Goal: Information Seeking & Learning: Learn about a topic

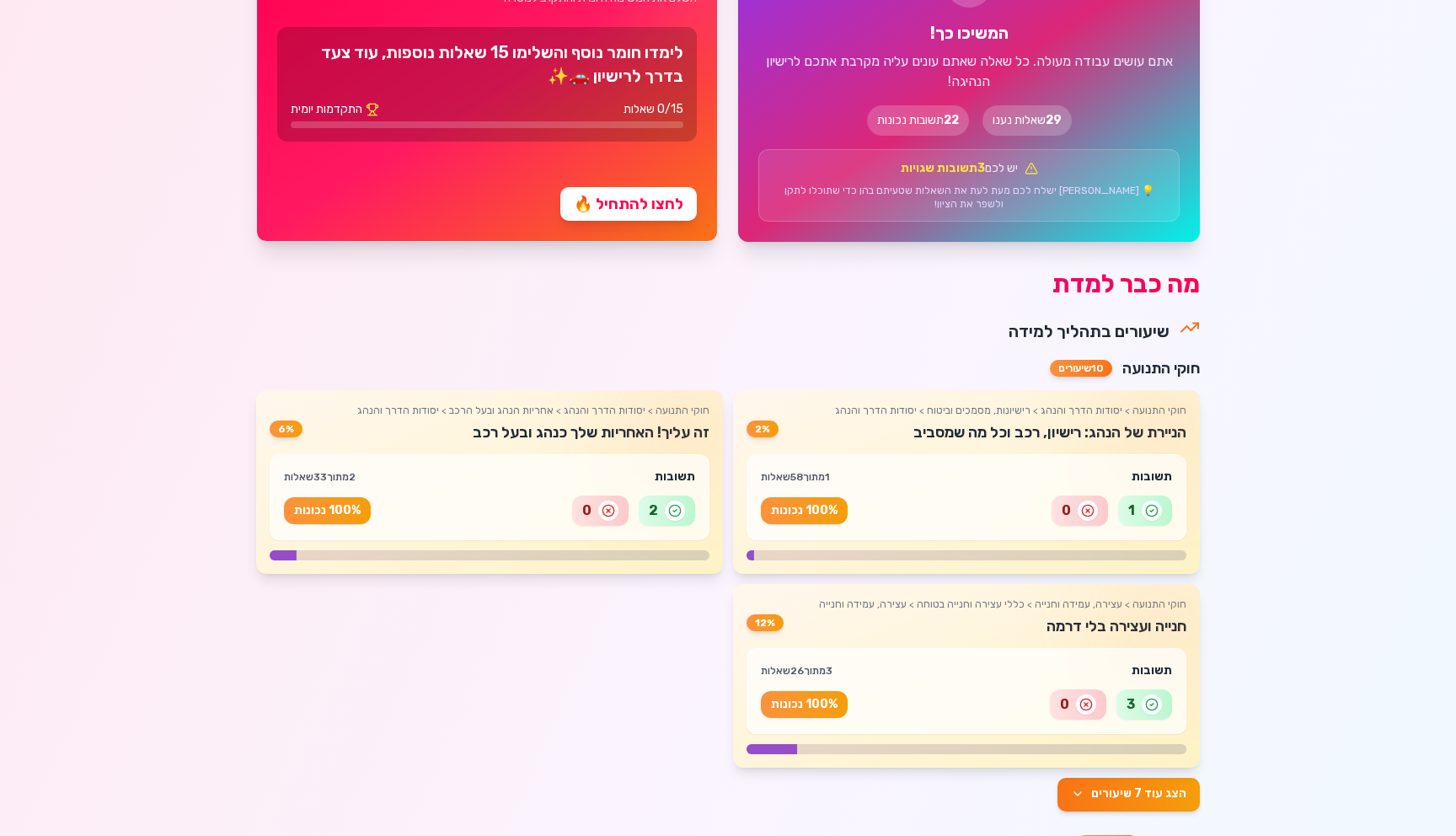
scroll to position [859, 0]
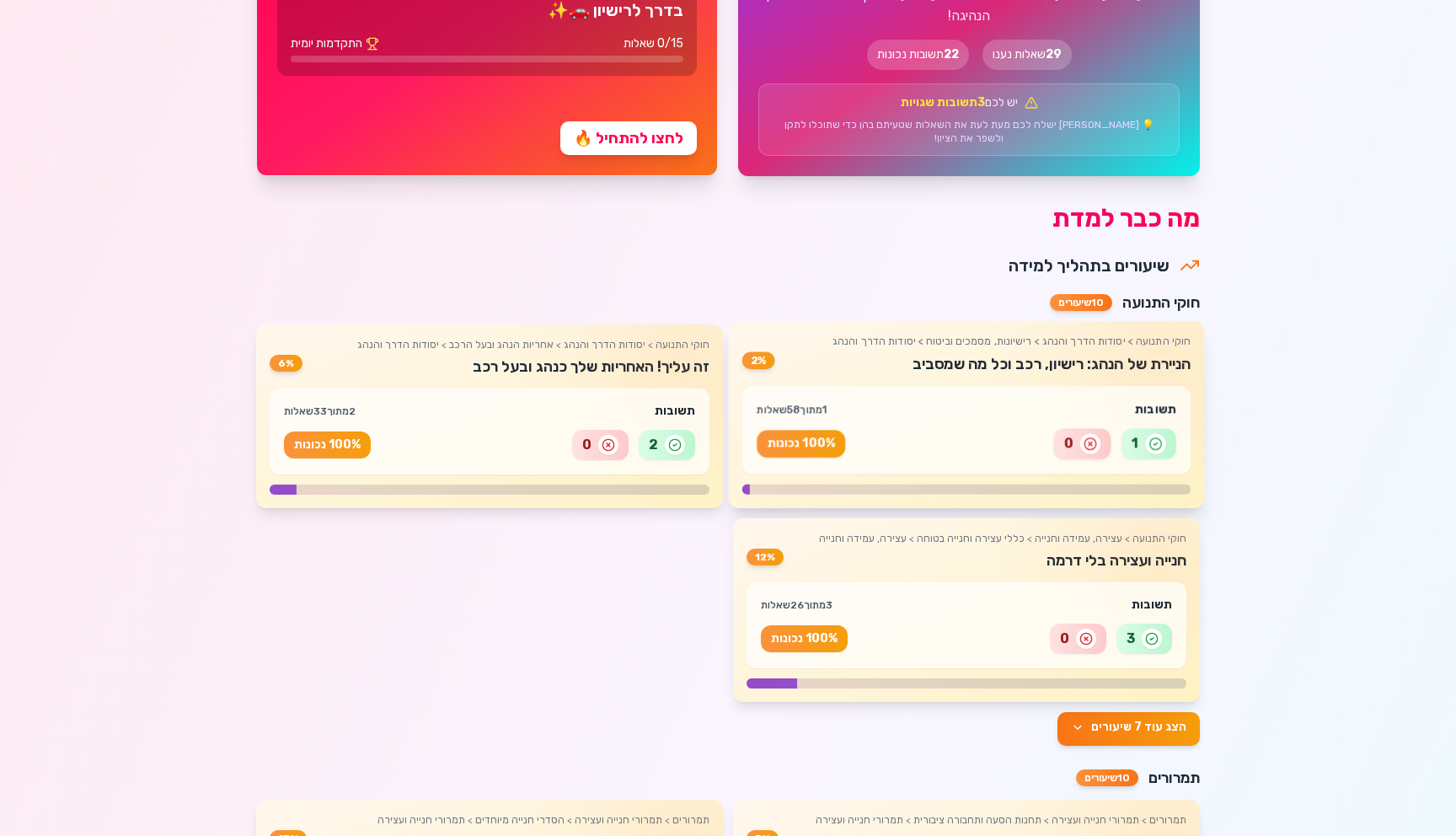
click at [910, 428] on div "1 0 100 % נכונות" at bounding box center [966, 443] width 419 height 31
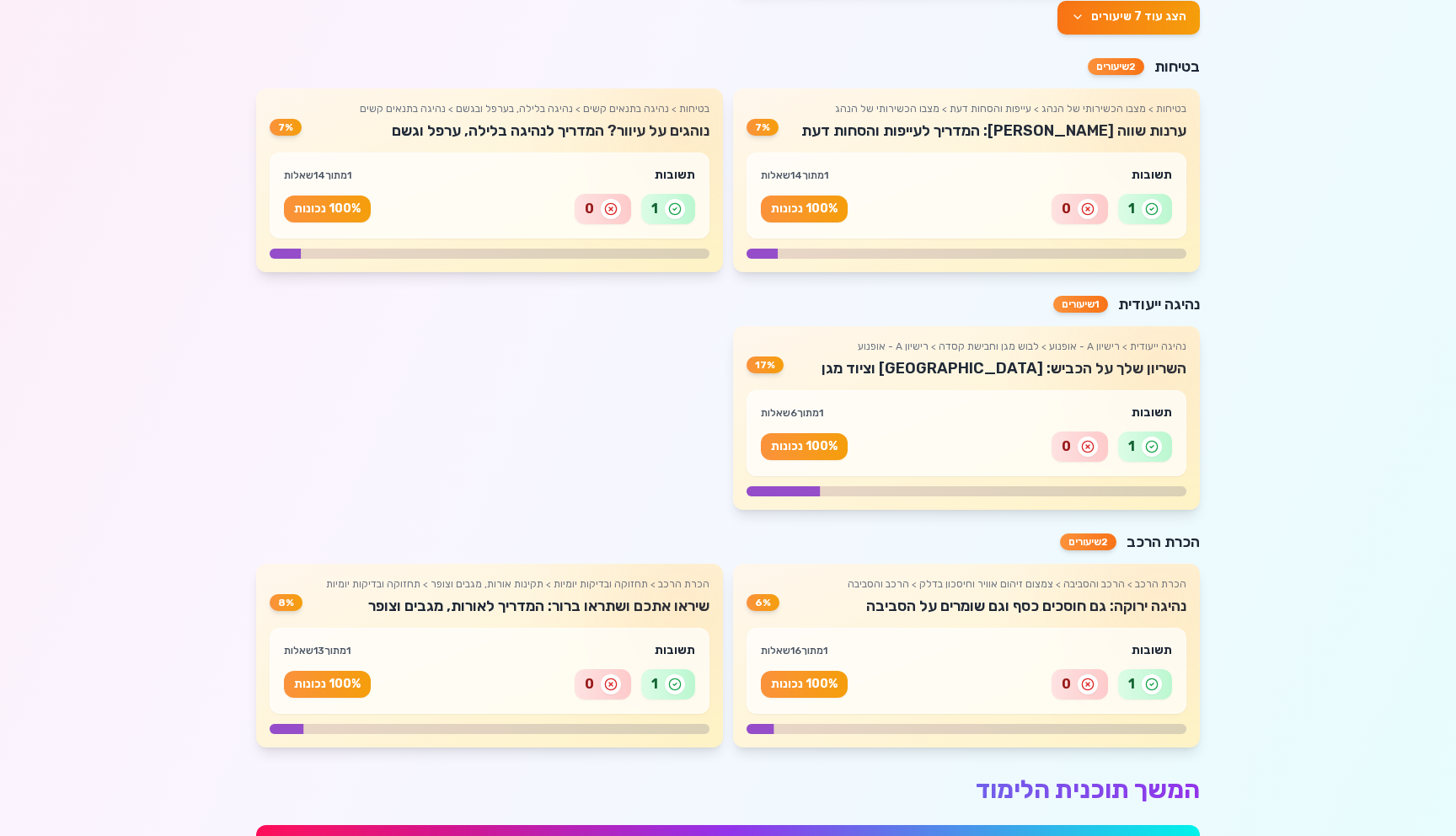
scroll to position [2334, 0]
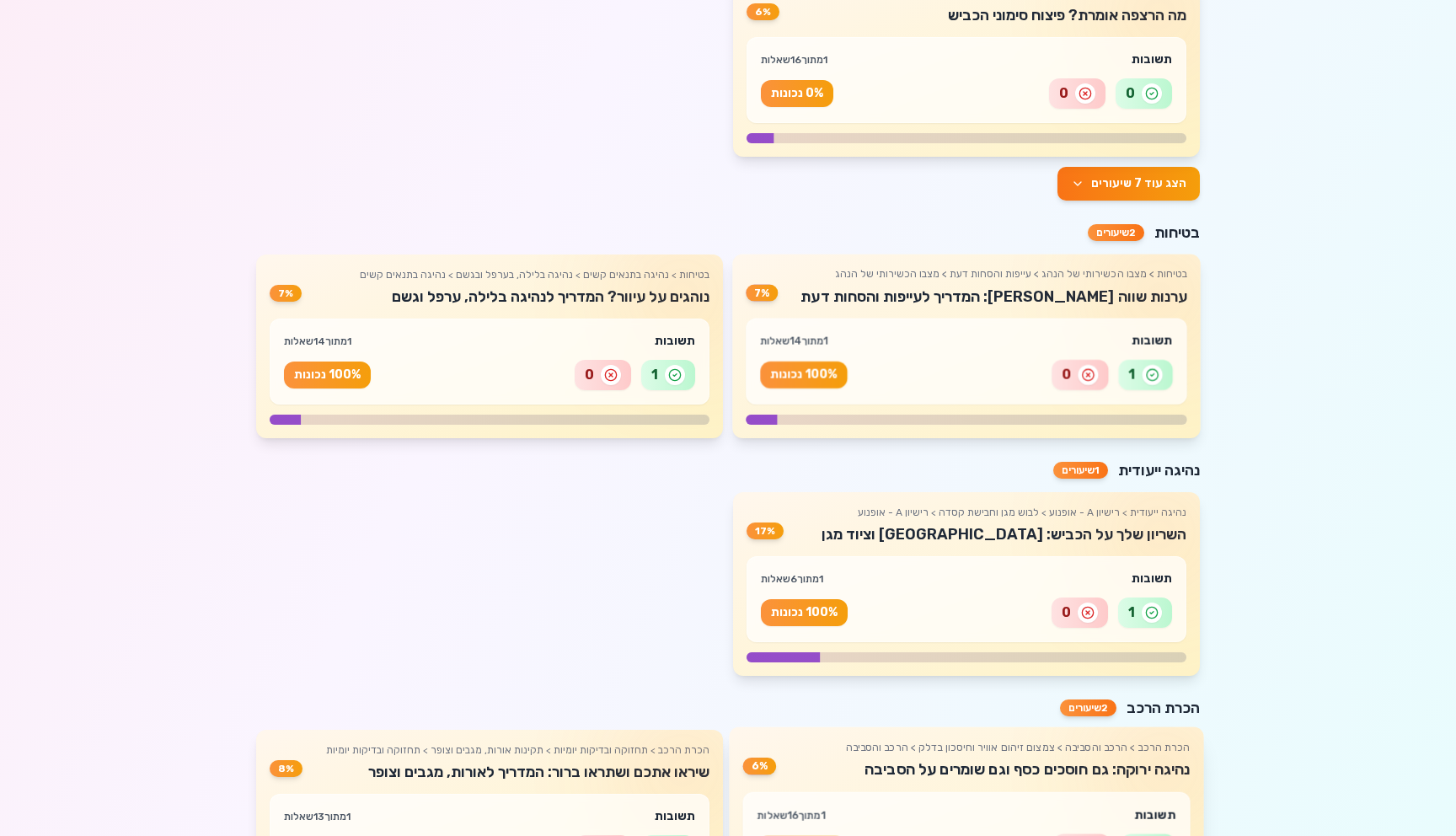
scroll to position [1841, 0]
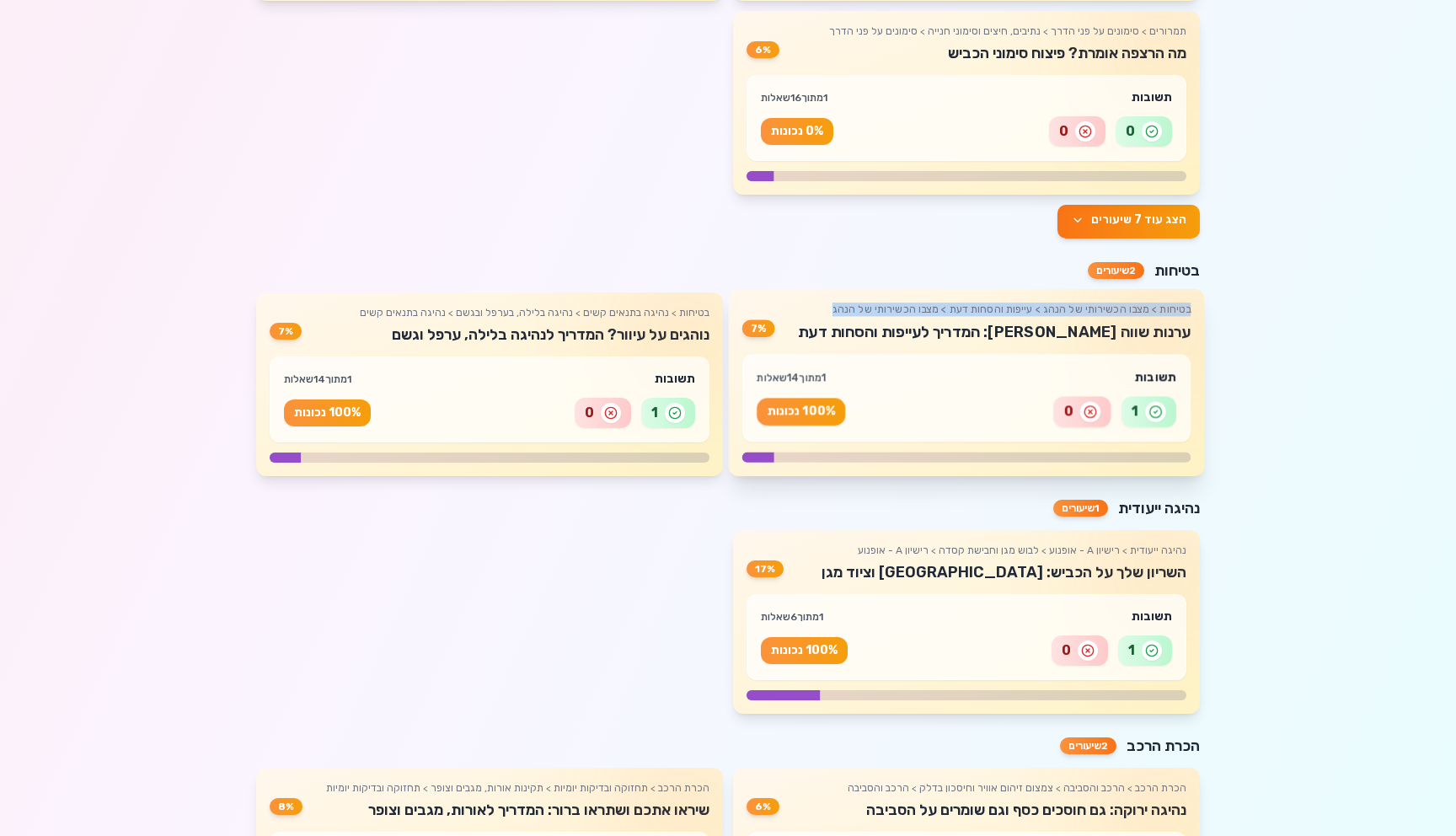
drag, startPoint x: 845, startPoint y: 292, endPoint x: 1198, endPoint y: 300, distance: 353.1
click at [1198, 300] on div "בטיחות > מצבו הכשירותי של הנהג > עייפות והסחות דעת > מצבו הכשירותי של הנהג ערנו…" at bounding box center [965, 383] width 476 height 187
click at [985, 320] on h4 "ערנות שווה [PERSON_NAME]: המדריך לעייפות והסחות דעת" at bounding box center [983, 332] width 416 height 24
drag, startPoint x: 884, startPoint y: 325, endPoint x: 1245, endPoint y: 291, distance: 362.6
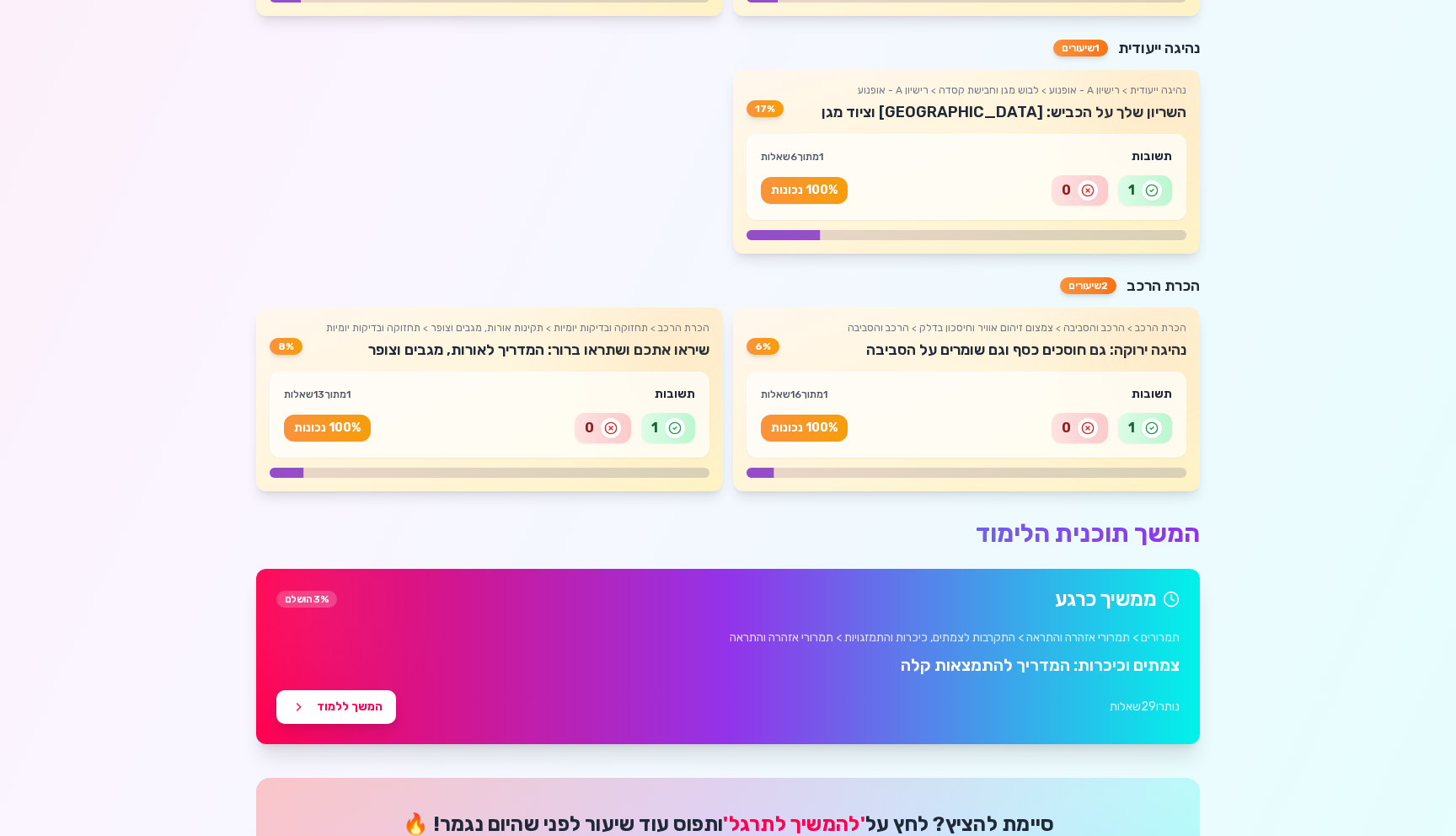
scroll to position [2267, 0]
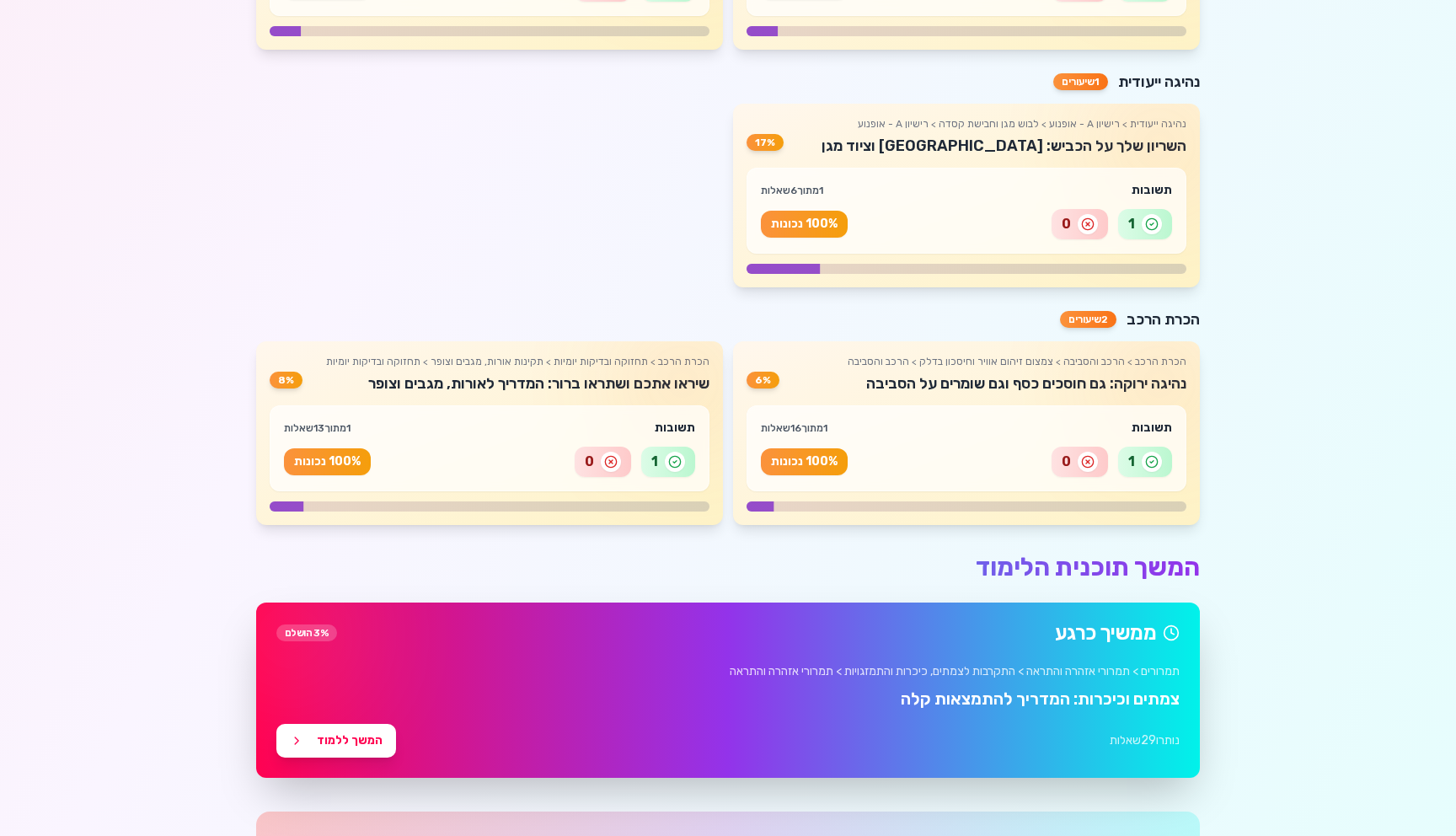
click at [546, 688] on h3 "צמתים וכיכרות: המדריך להתמצאות קלה" at bounding box center [728, 697] width 904 height 23
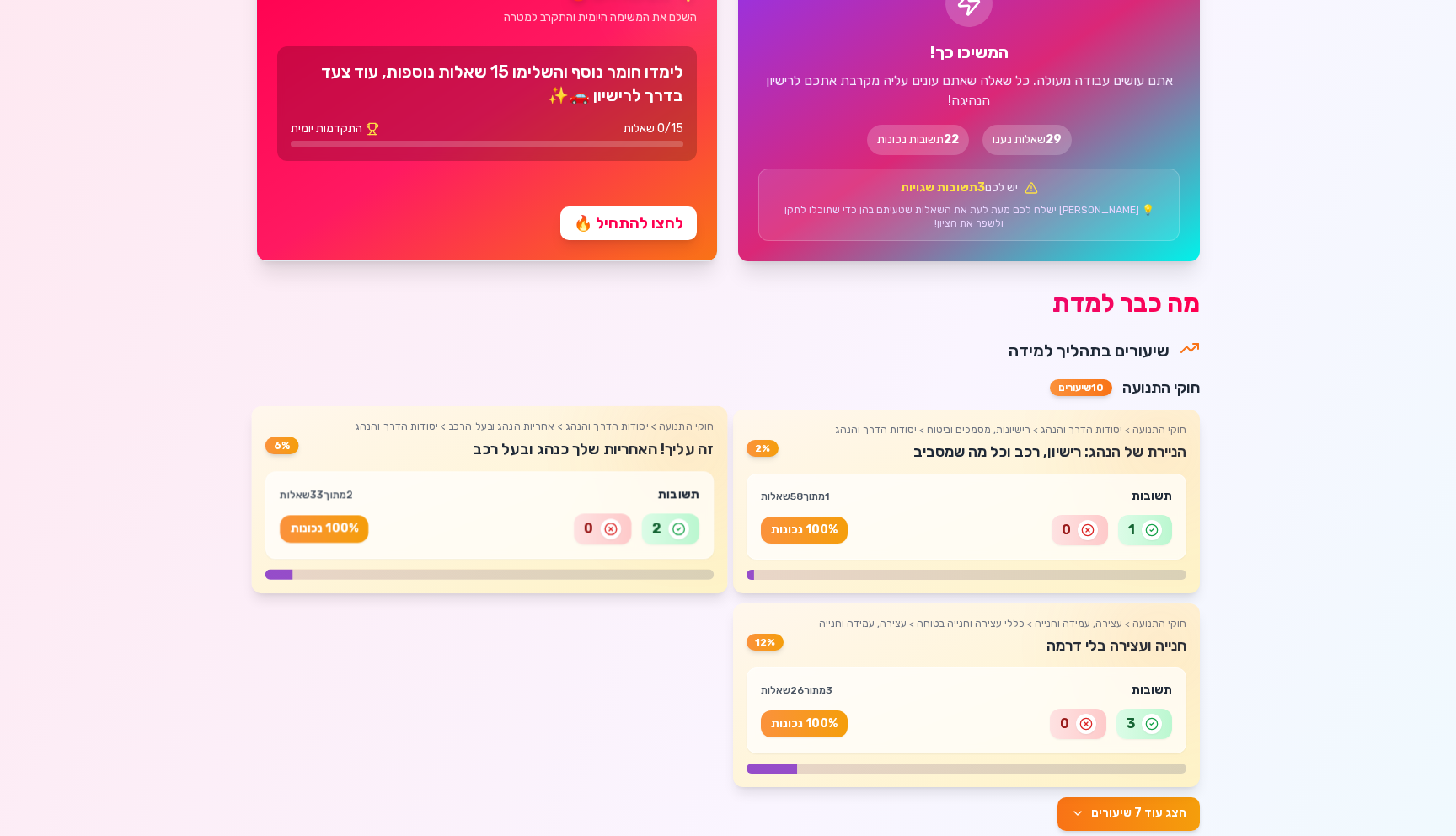
scroll to position [836, 0]
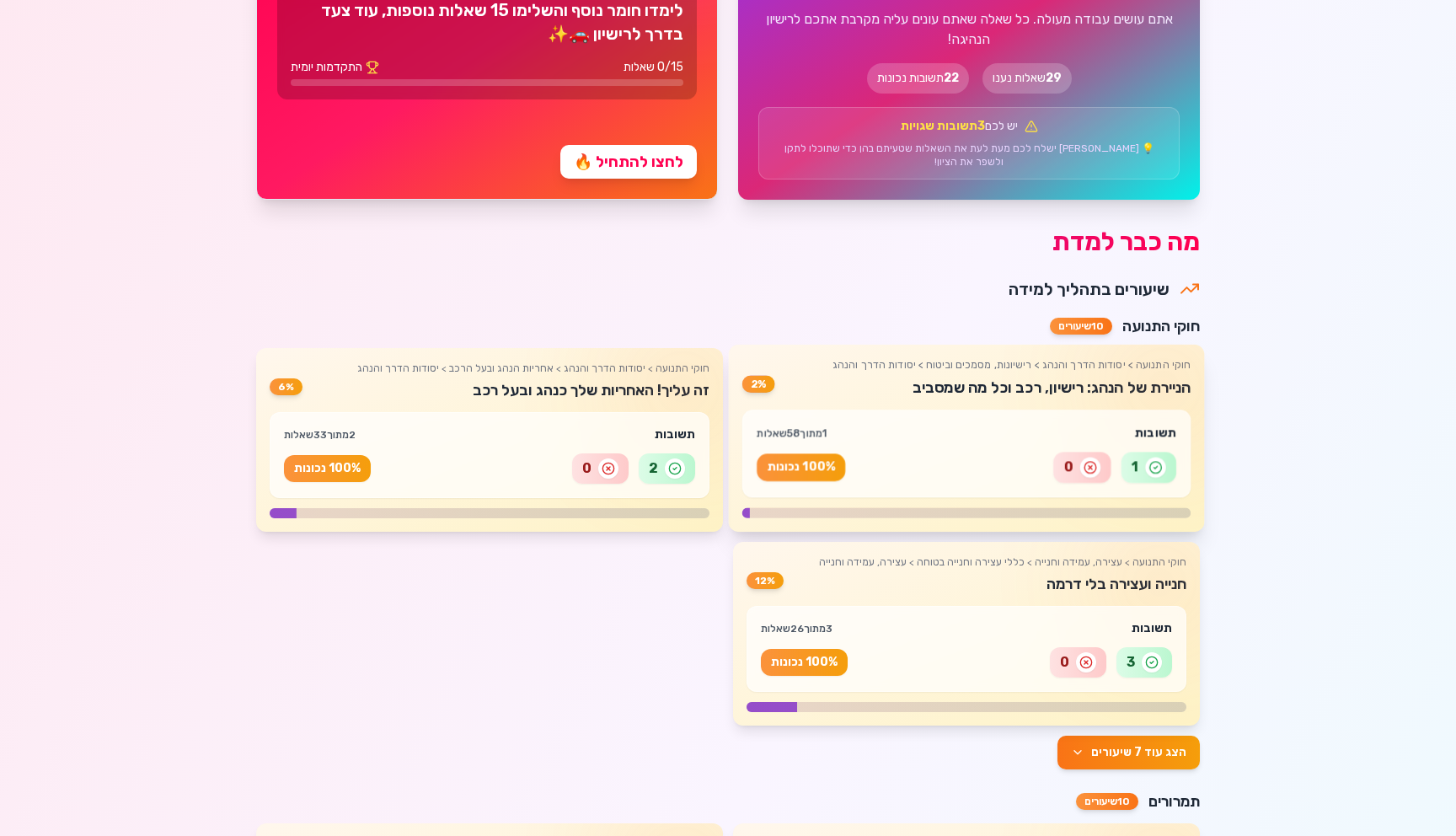
drag, startPoint x: 844, startPoint y: 351, endPoint x: 915, endPoint y: 359, distance: 71.4
click at [915, 359] on div "חוקי התנועה > יסודות הדרך והנהג > רישיונות, מסמכים וביטוח > יסודות הדרך והנהג ה…" at bounding box center [965, 438] width 476 height 187
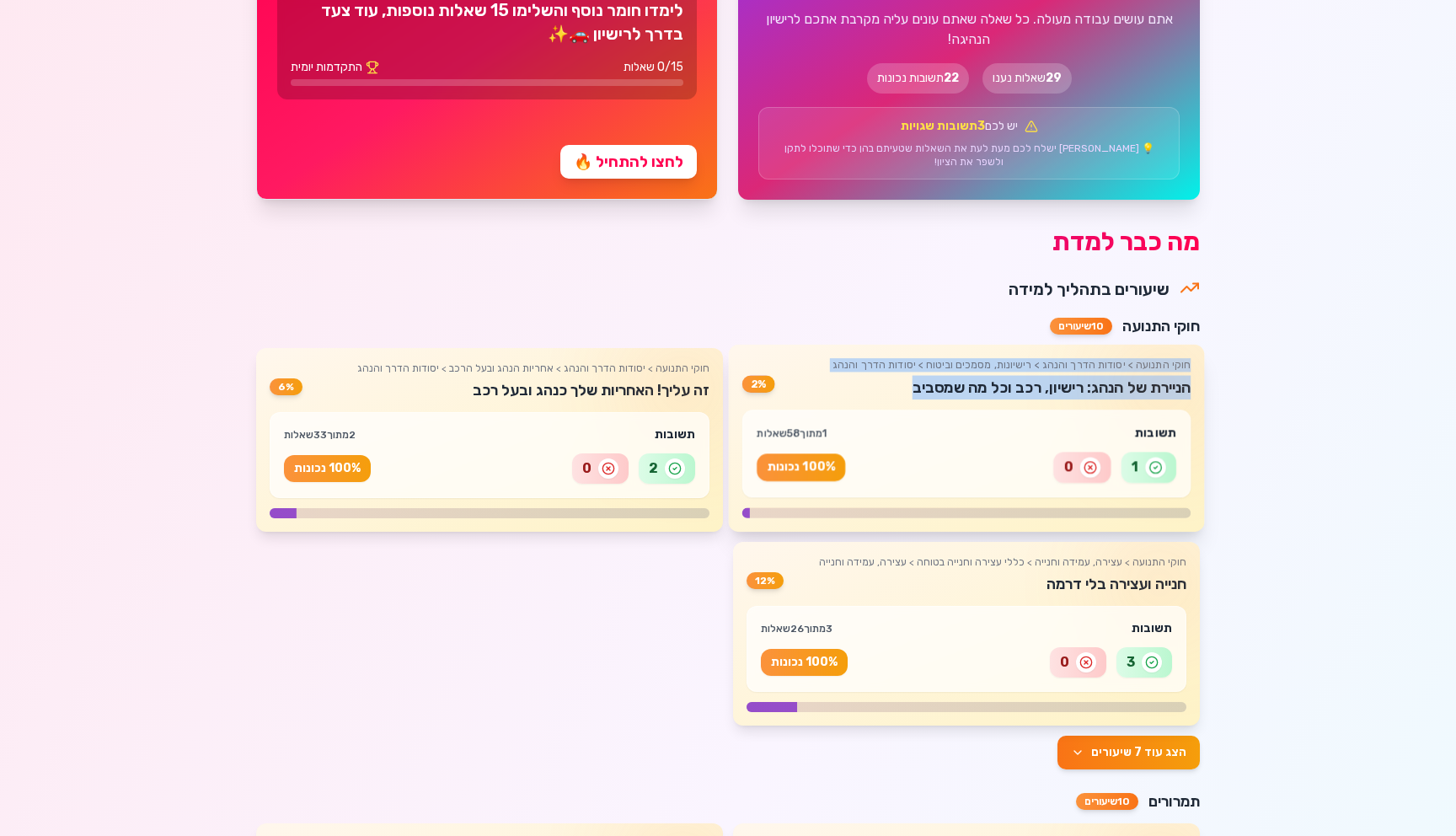
drag, startPoint x: 884, startPoint y: 379, endPoint x: 1181, endPoint y: 369, distance: 297.2
click at [1181, 369] on div "חוקי התנועה > יסודות הדרך והנהג > רישיונות, מסמכים וביטוח > יסודות הדרך והנהג ה…" at bounding box center [965, 438] width 476 height 187
copy div "חוקי התנועה > יסודות הדרך והנהג > רישיונות, מסמכים וביטוח > יסודות הדרך והנהג ה…"
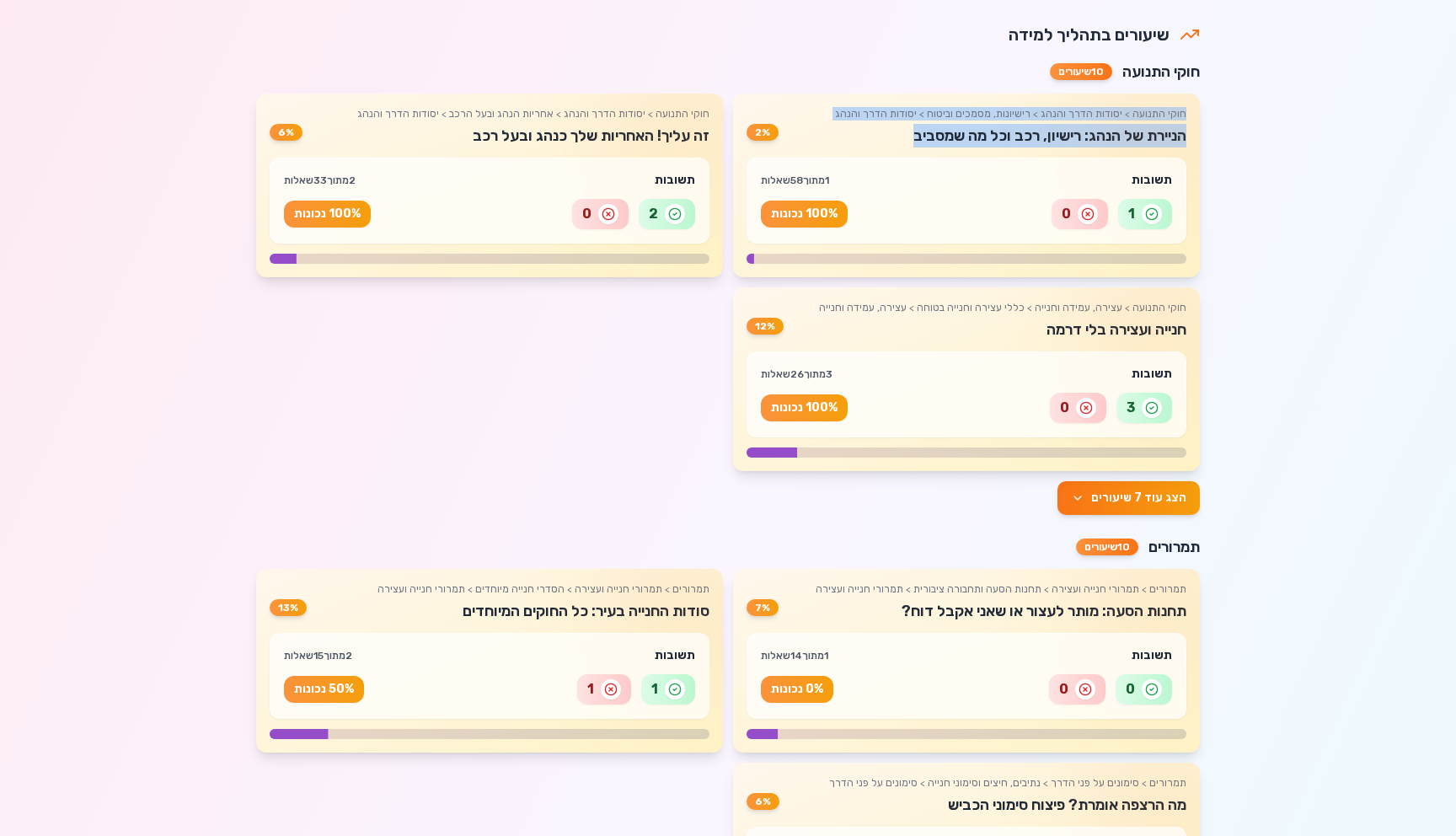
scroll to position [1161, 0]
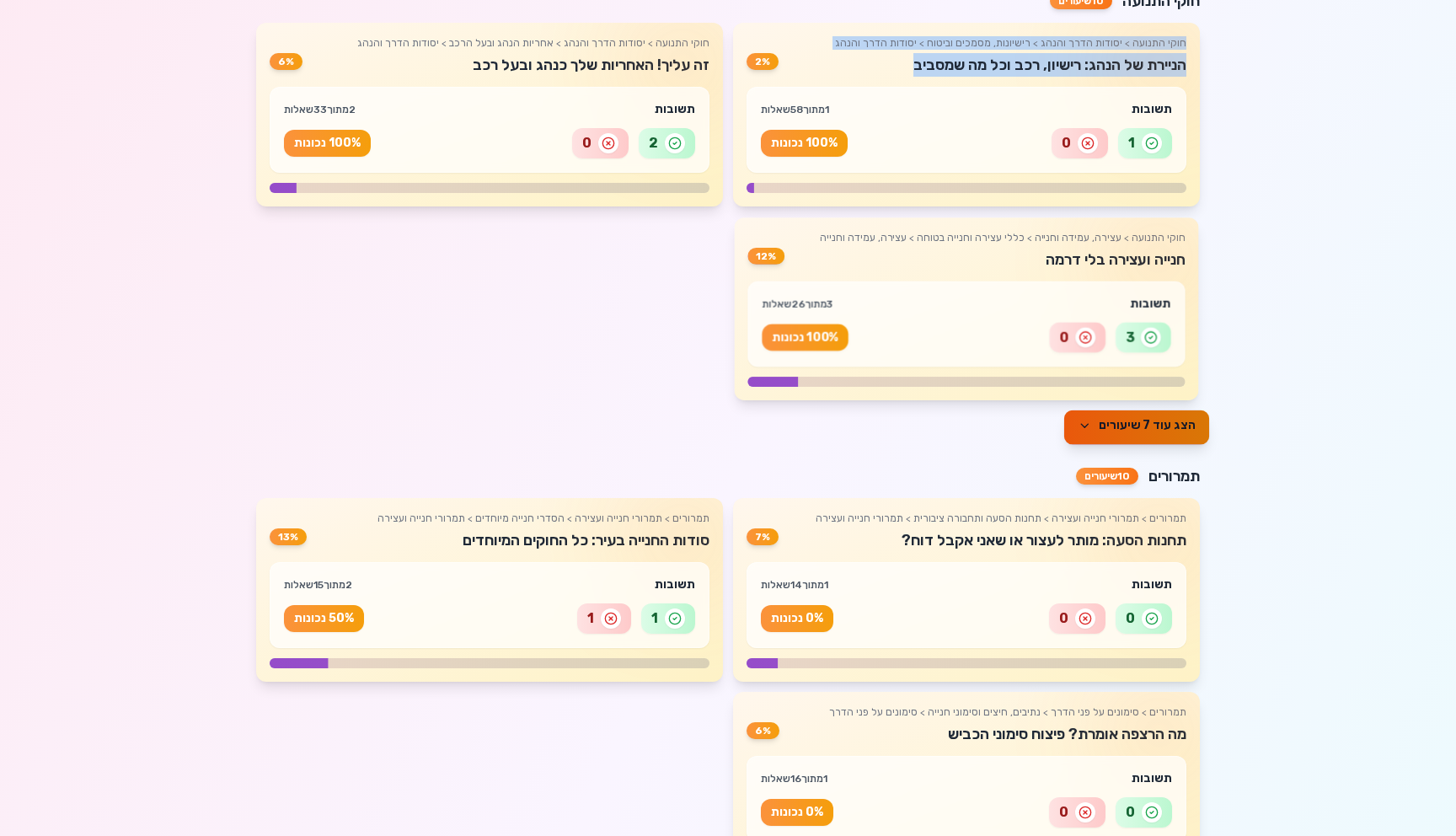
click at [1105, 417] on span "הצג עוד 7 שיעורים" at bounding box center [1137, 425] width 118 height 17
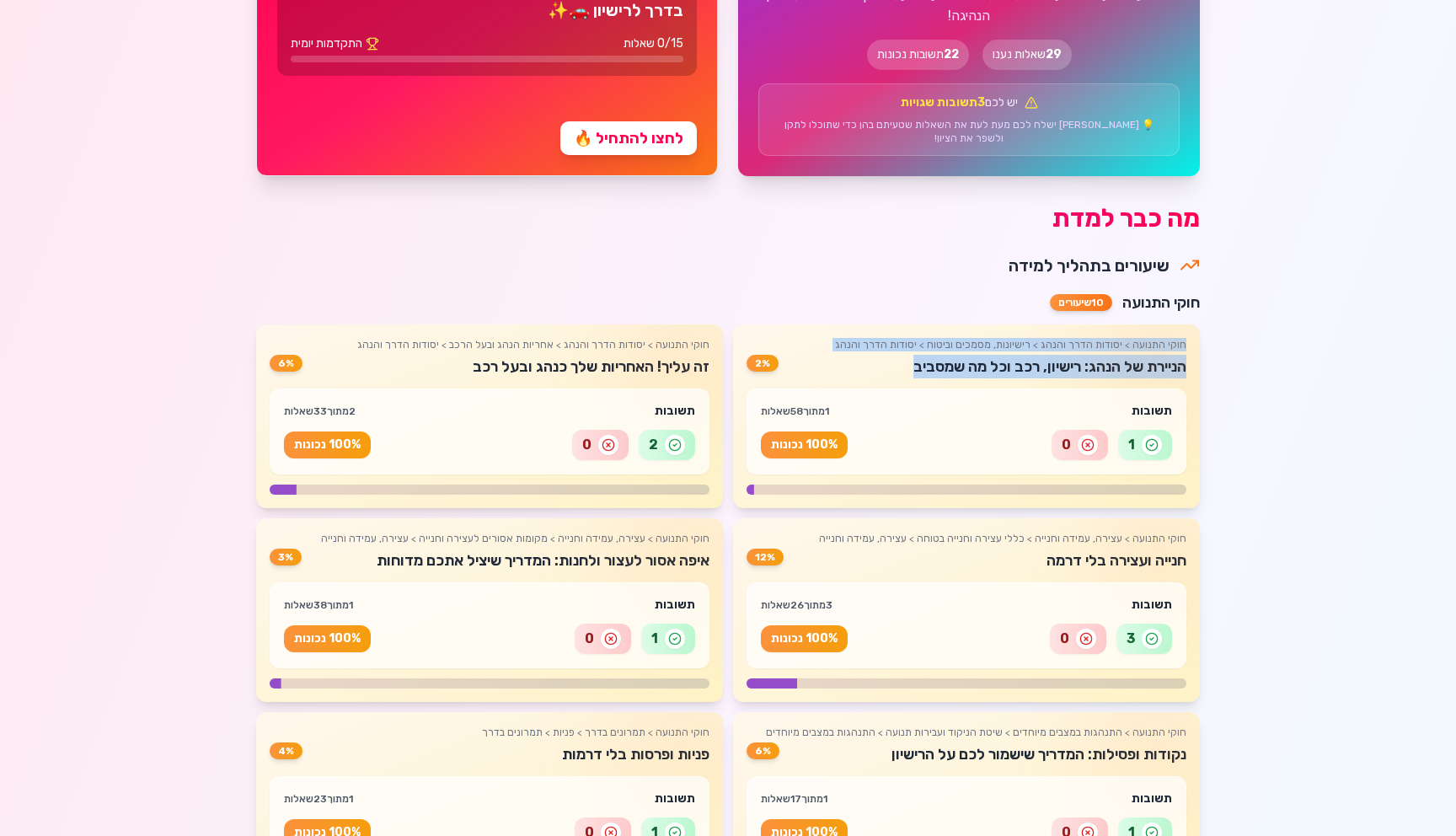
scroll to position [755, 0]
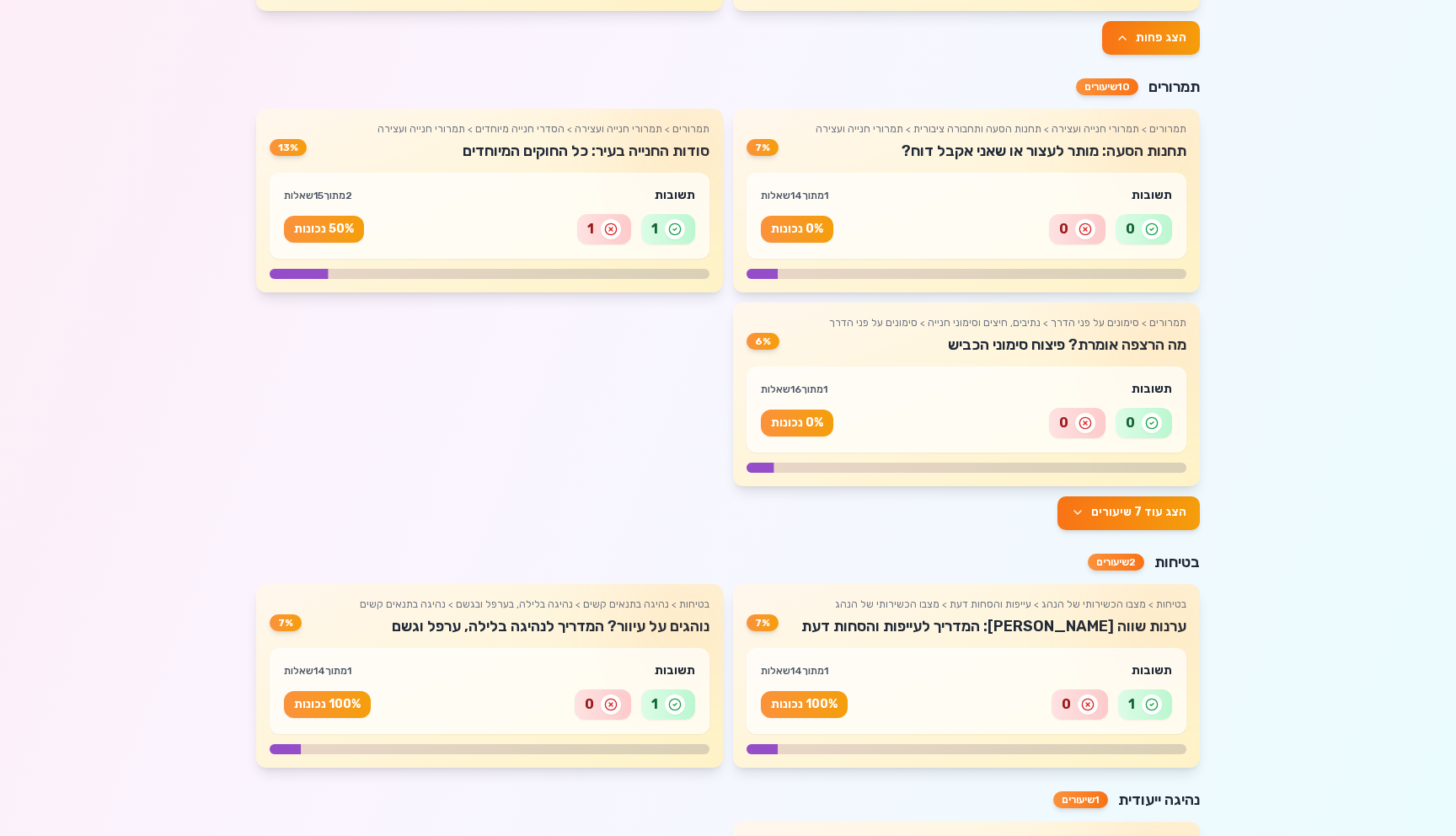
scroll to position [2235, 0]
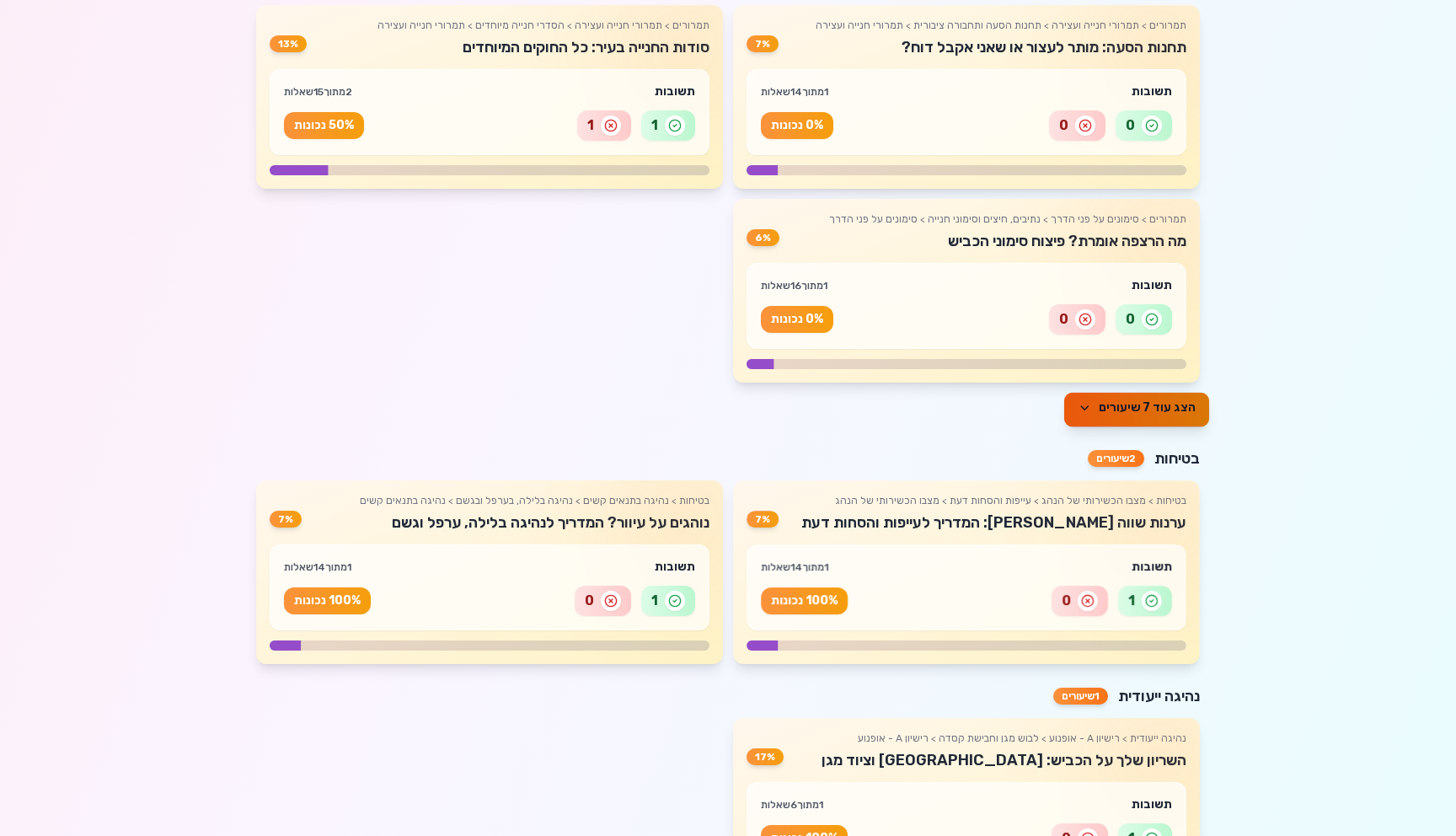
click at [1139, 406] on button "הצג עוד 7 שיעורים" at bounding box center [1136, 409] width 145 height 35
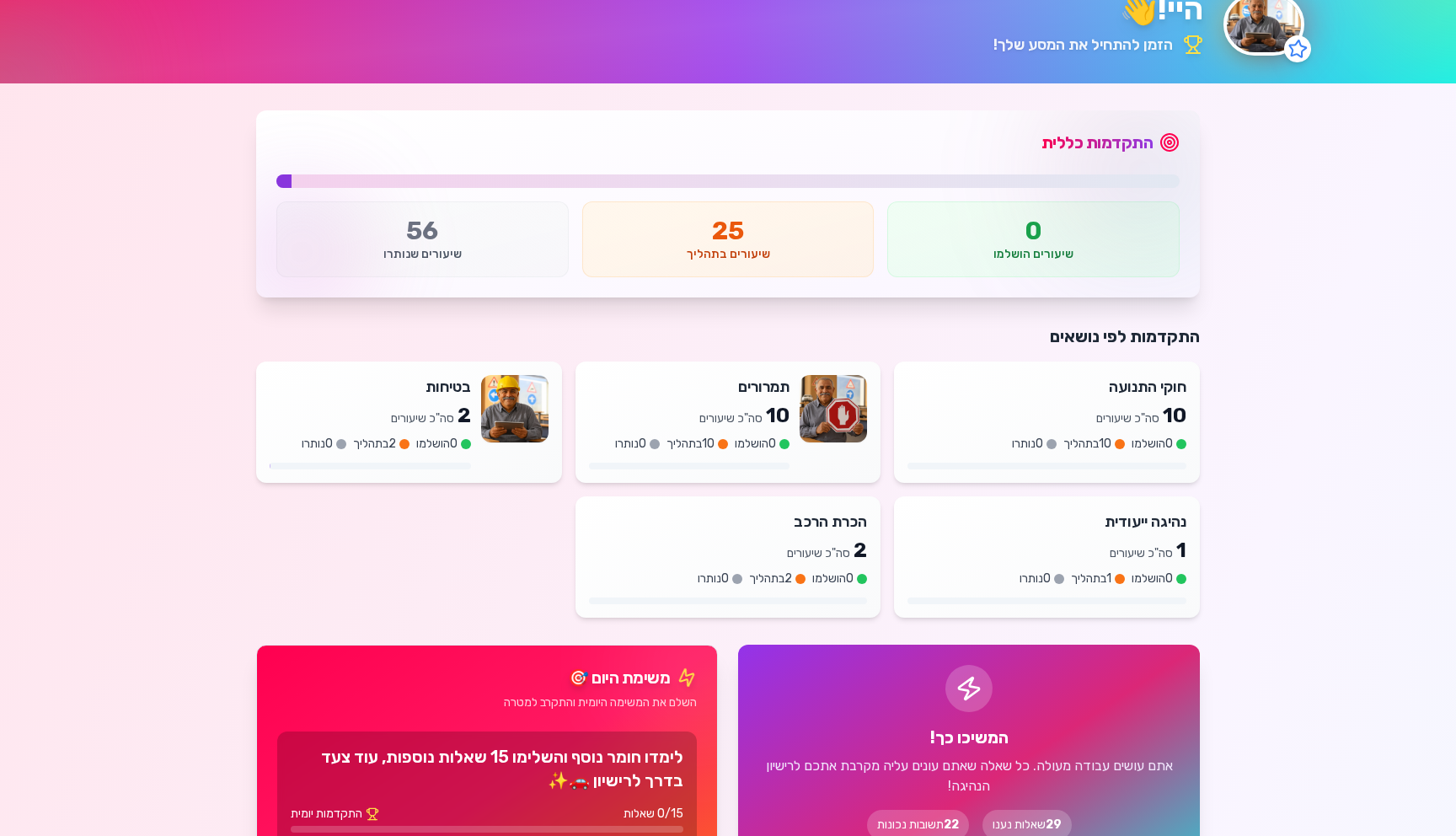
scroll to position [0, 0]
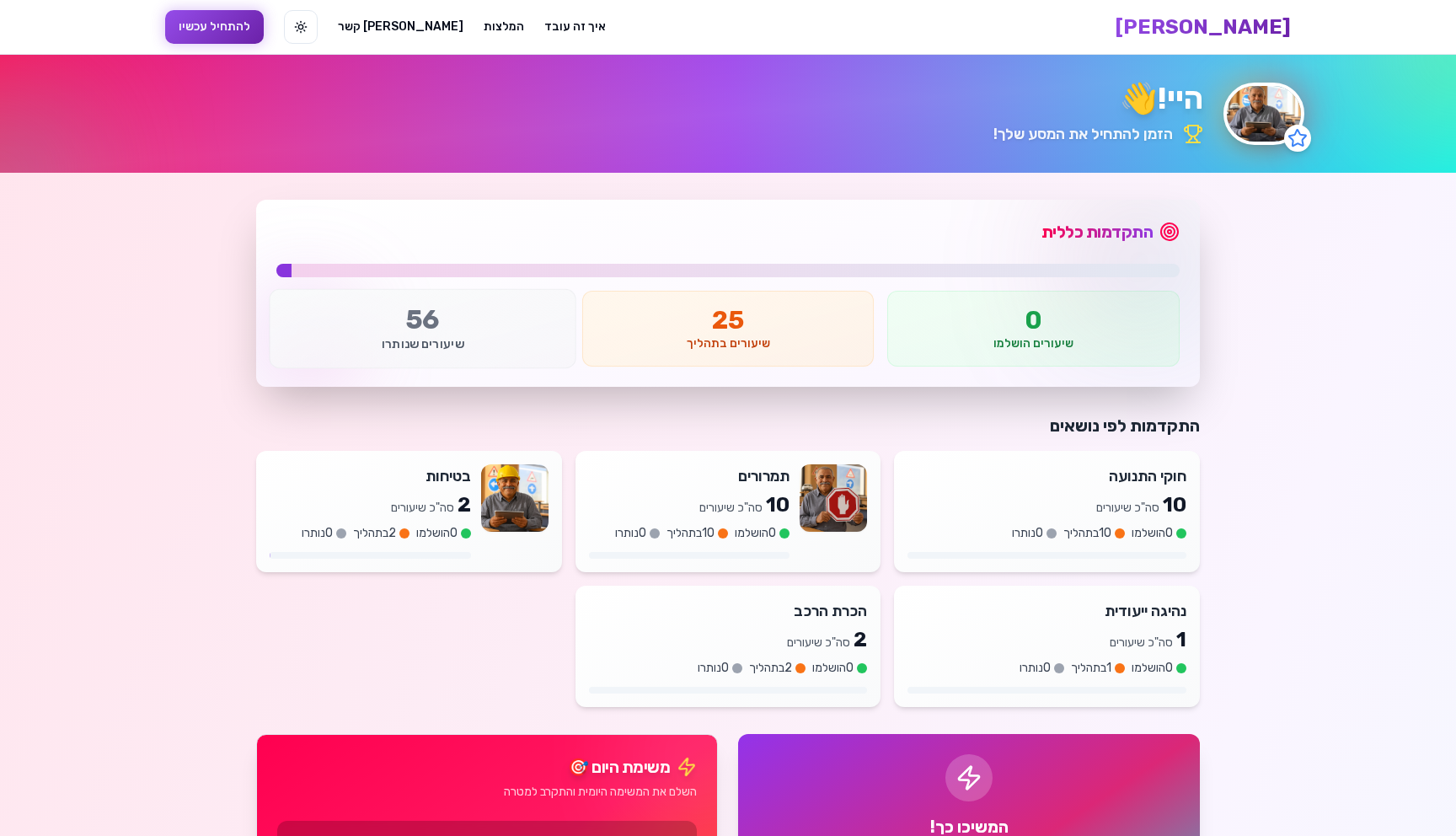
click at [466, 307] on p "56" at bounding box center [421, 320] width 276 height 32
click at [444, 331] on p "56" at bounding box center [421, 320] width 276 height 32
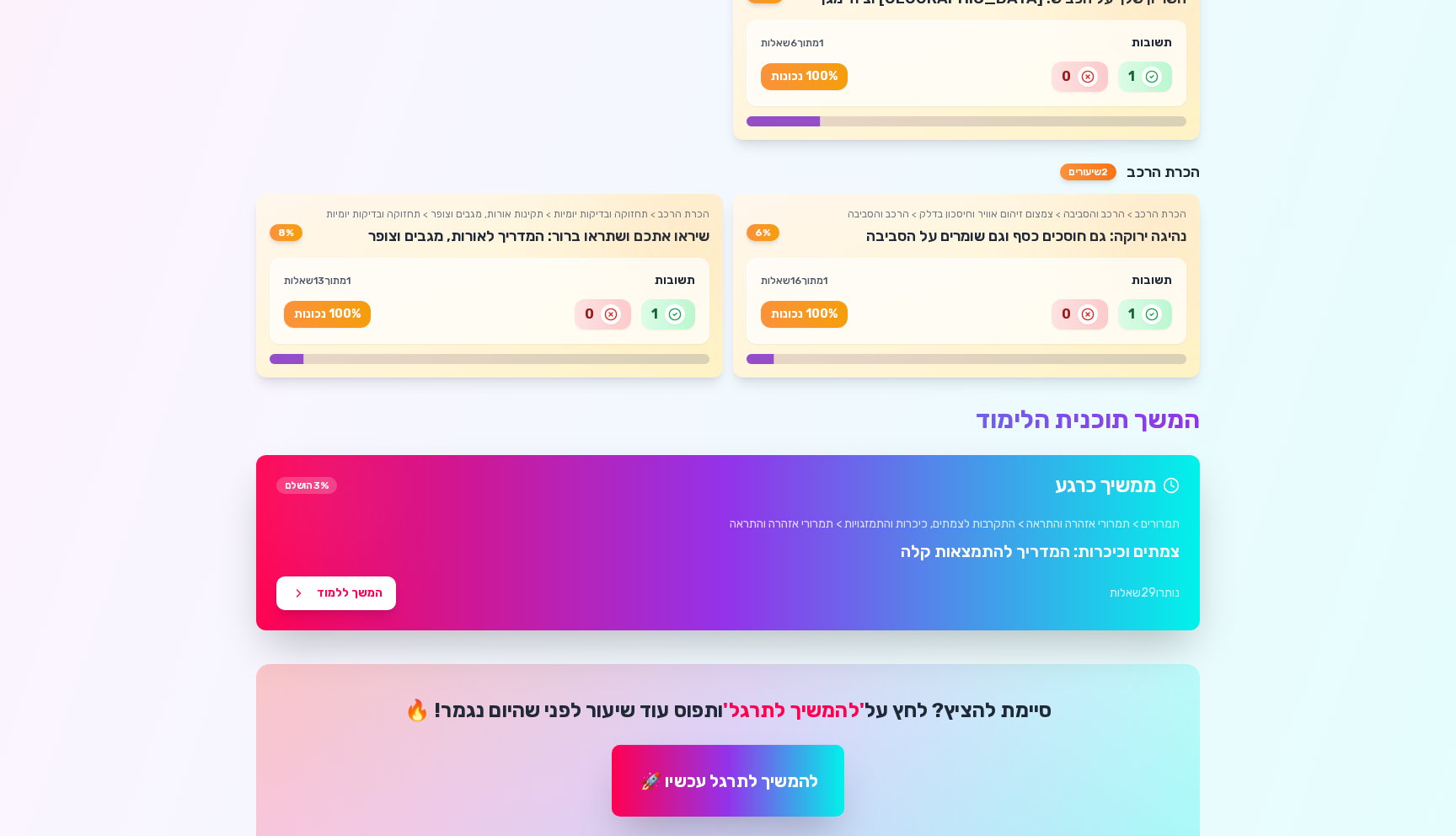
scroll to position [3475, 0]
